Goal: Transaction & Acquisition: Purchase product/service

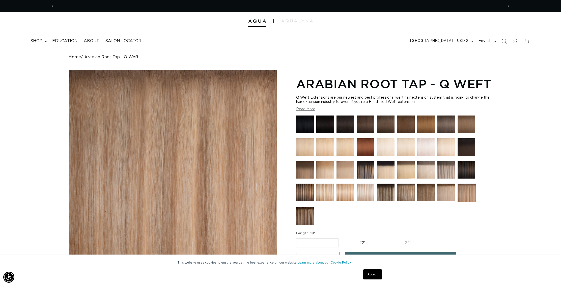
scroll to position [0, 448]
drag, startPoint x: 45, startPoint y: 39, endPoint x: 54, endPoint y: 53, distance: 17.0
click at [45, 39] on summary "shop" at bounding box center [38, 40] width 22 height 11
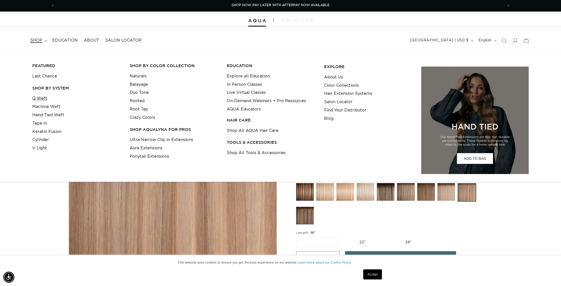
click at [43, 99] on link "Q Weft" at bounding box center [39, 98] width 15 height 8
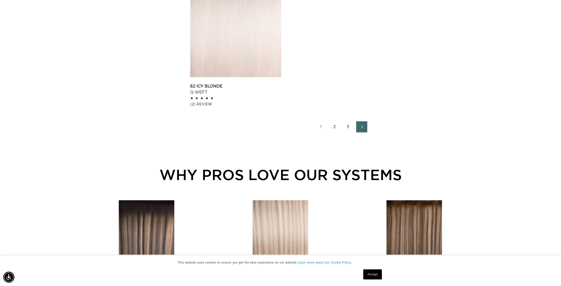
scroll to position [788, 0]
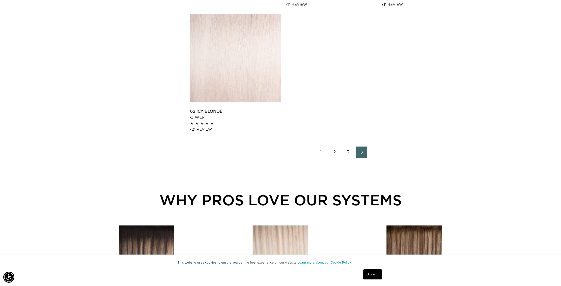
click at [337, 151] on link "2" at bounding box center [334, 151] width 11 height 11
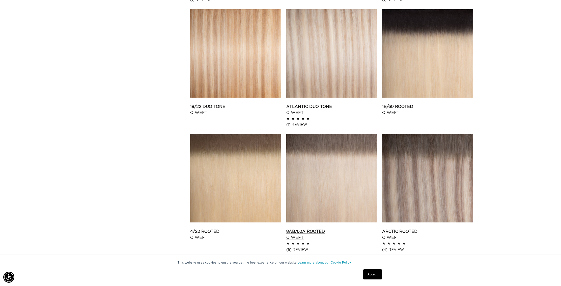
scroll to position [579, 0]
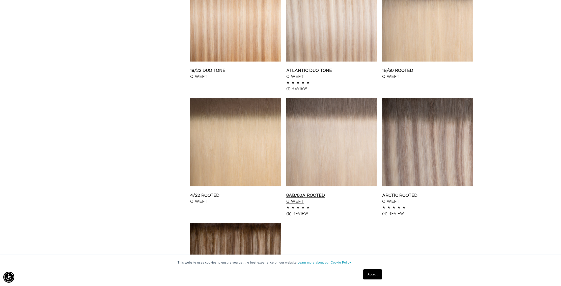
click at [316, 192] on link "8AB/60A Rooted Q Weft" at bounding box center [331, 198] width 91 height 12
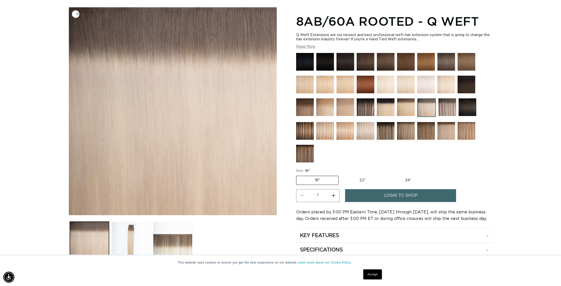
scroll to position [97, 0]
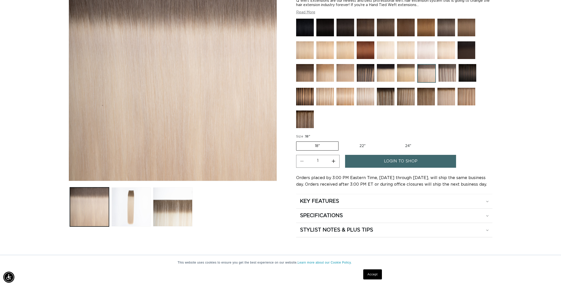
click at [362, 144] on label "22" Variant sold out or unavailable" at bounding box center [362, 146] width 43 height 9
click at [341, 141] on input "22" Variant sold out or unavailable" at bounding box center [341, 140] width 0 height 0
radio input "true"
drag, startPoint x: 417, startPoint y: 160, endPoint x: 408, endPoint y: 168, distance: 11.8
click at [416, 160] on span "login to shop" at bounding box center [401, 161] width 34 height 13
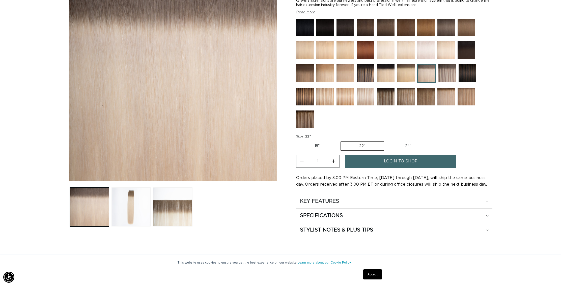
scroll to position [0, 897]
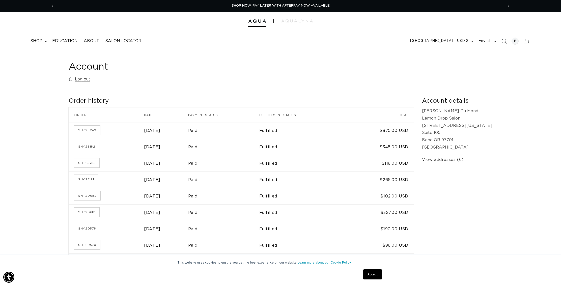
click at [373, 272] on link "Accept" at bounding box center [372, 274] width 19 height 10
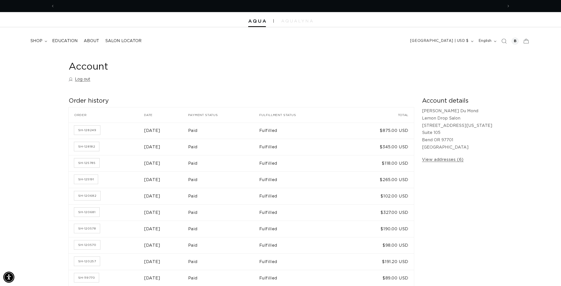
scroll to position [0, 897]
click at [48, 42] on summary "shop" at bounding box center [38, 40] width 22 height 11
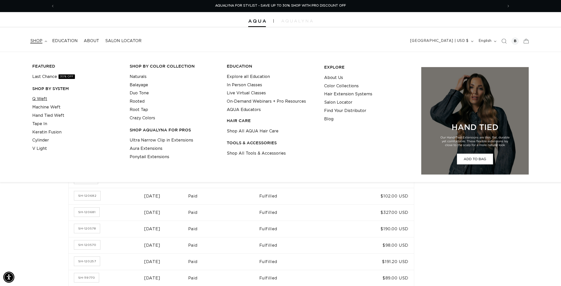
click at [43, 98] on link "Q Weft" at bounding box center [39, 99] width 15 height 8
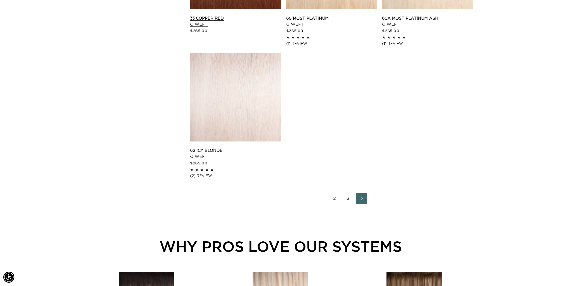
scroll to position [795, 0]
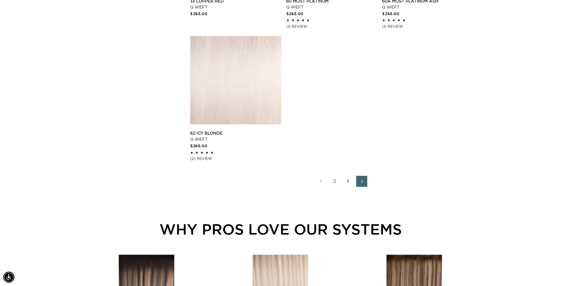
click at [333, 181] on link "2" at bounding box center [334, 181] width 11 height 11
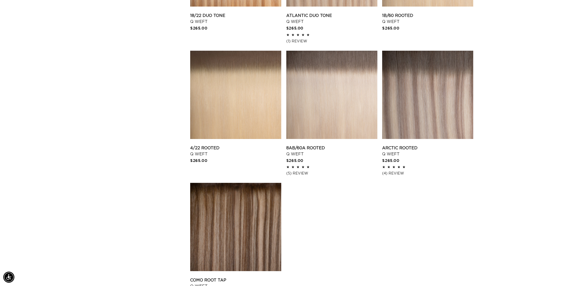
scroll to position [0, 448]
click at [301, 149] on link "8AB/60A Rooted Q Weft" at bounding box center [331, 151] width 91 height 12
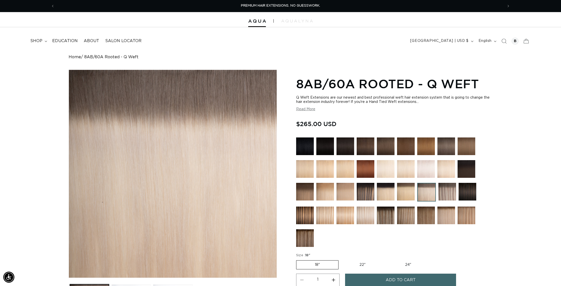
click at [366, 264] on label "22" Variant sold out or unavailable" at bounding box center [362, 264] width 43 height 9
click at [341, 259] on input "22" Variant sold out or unavailable" at bounding box center [341, 259] width 0 height 0
radio input "true"
click at [40, 40] on span "shop" at bounding box center [36, 40] width 12 height 5
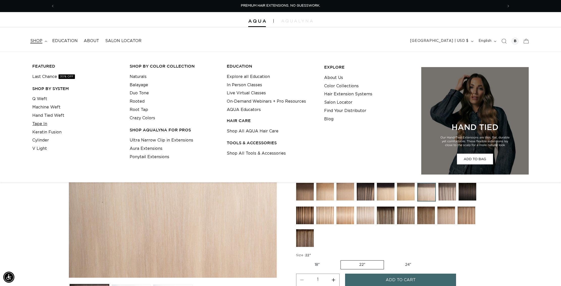
click at [42, 124] on link "Tape In" at bounding box center [39, 124] width 15 height 8
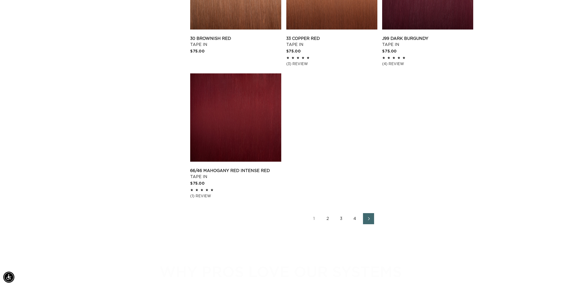
scroll to position [835, 0]
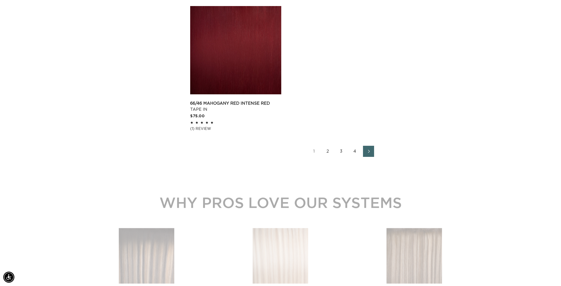
click at [326, 147] on link "2" at bounding box center [327, 151] width 11 height 11
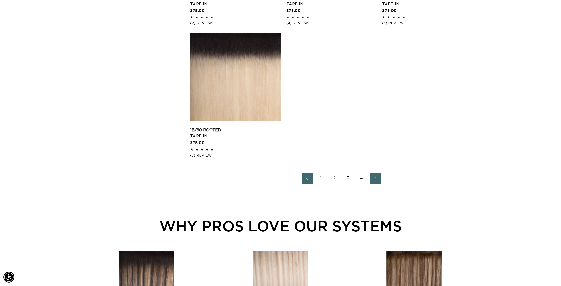
scroll to position [810, 0]
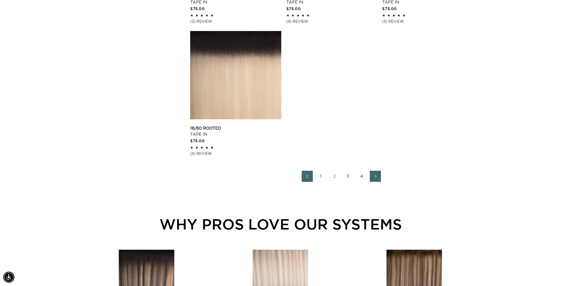
click at [336, 175] on link "2" at bounding box center [334, 176] width 11 height 11
click at [335, 175] on link "2" at bounding box center [334, 176] width 11 height 11
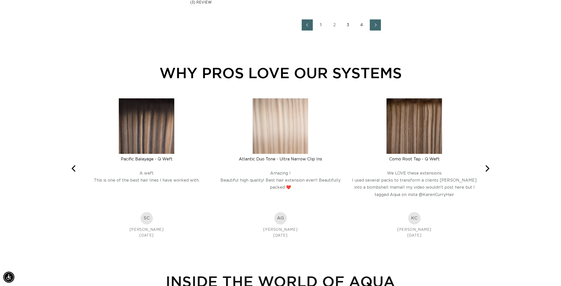
scroll to position [0, 897]
